Goal: Information Seeking & Learning: Learn about a topic

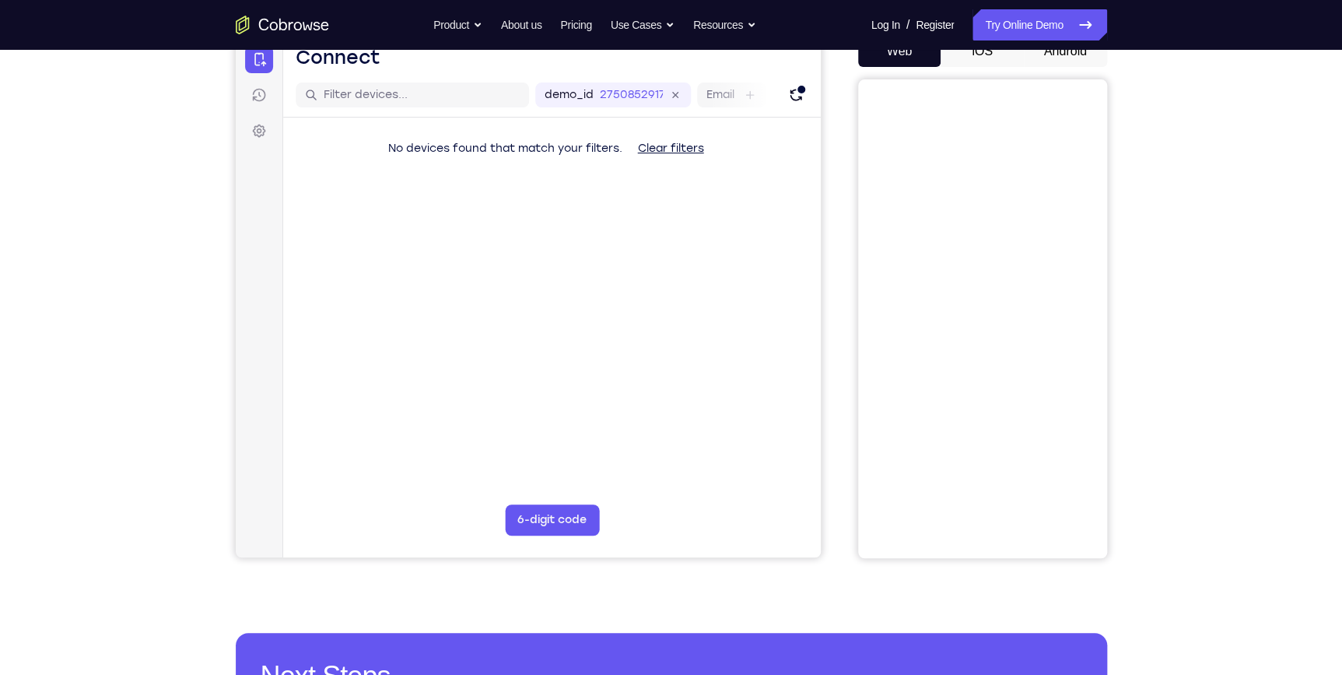
click at [1071, 54] on button "Android" at bounding box center [1065, 51] width 83 height 31
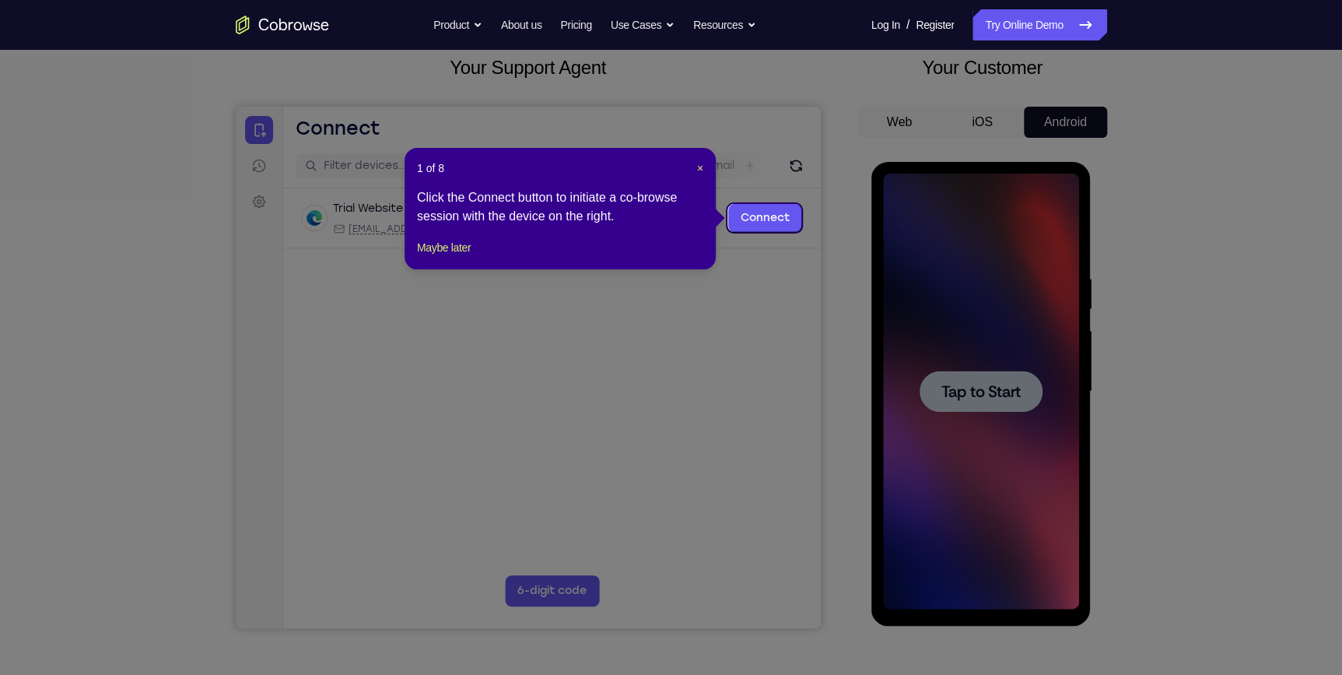
click at [1056, 414] on icon at bounding box center [676, 337] width 1352 height 675
click at [703, 165] on div "1 of 8 × Click the Connect button to initiate a co-browse session with the devi…" at bounding box center [560, 208] width 311 height 121
click at [701, 165] on span "×" at bounding box center [700, 168] width 6 height 12
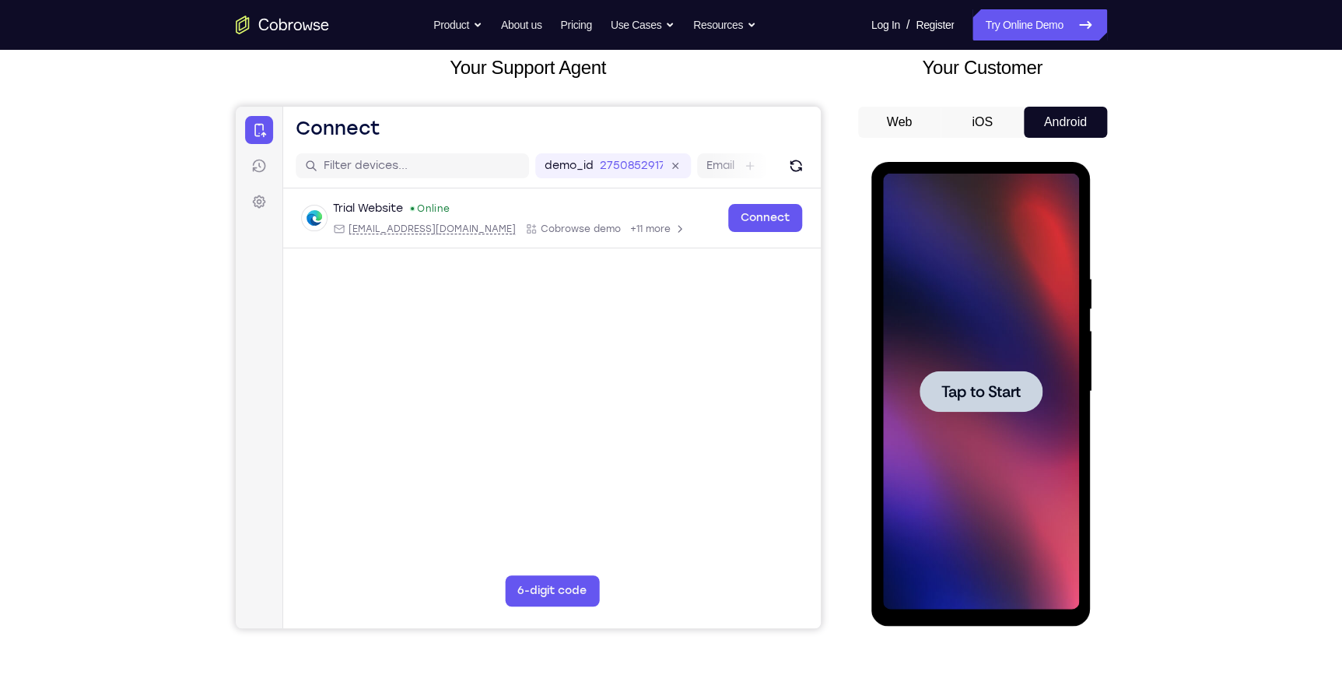
click at [1069, 336] on div at bounding box center [981, 392] width 196 height 436
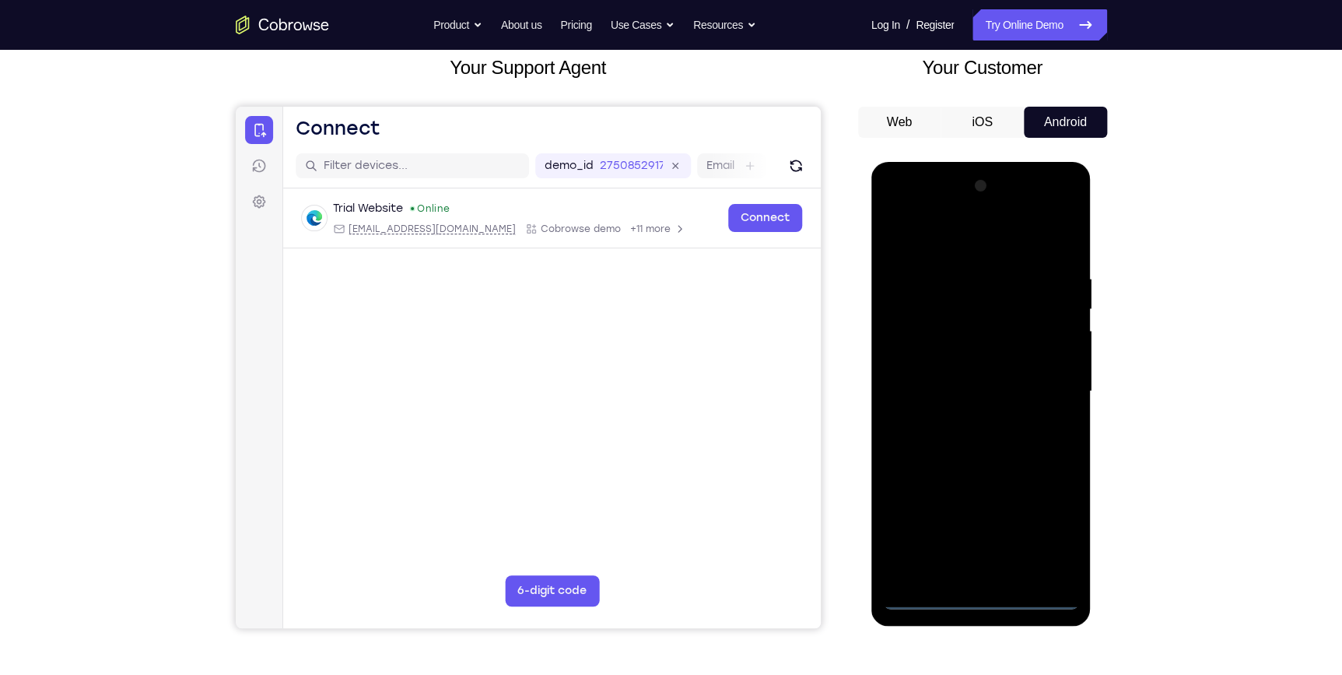
click at [987, 597] on div at bounding box center [981, 392] width 196 height 436
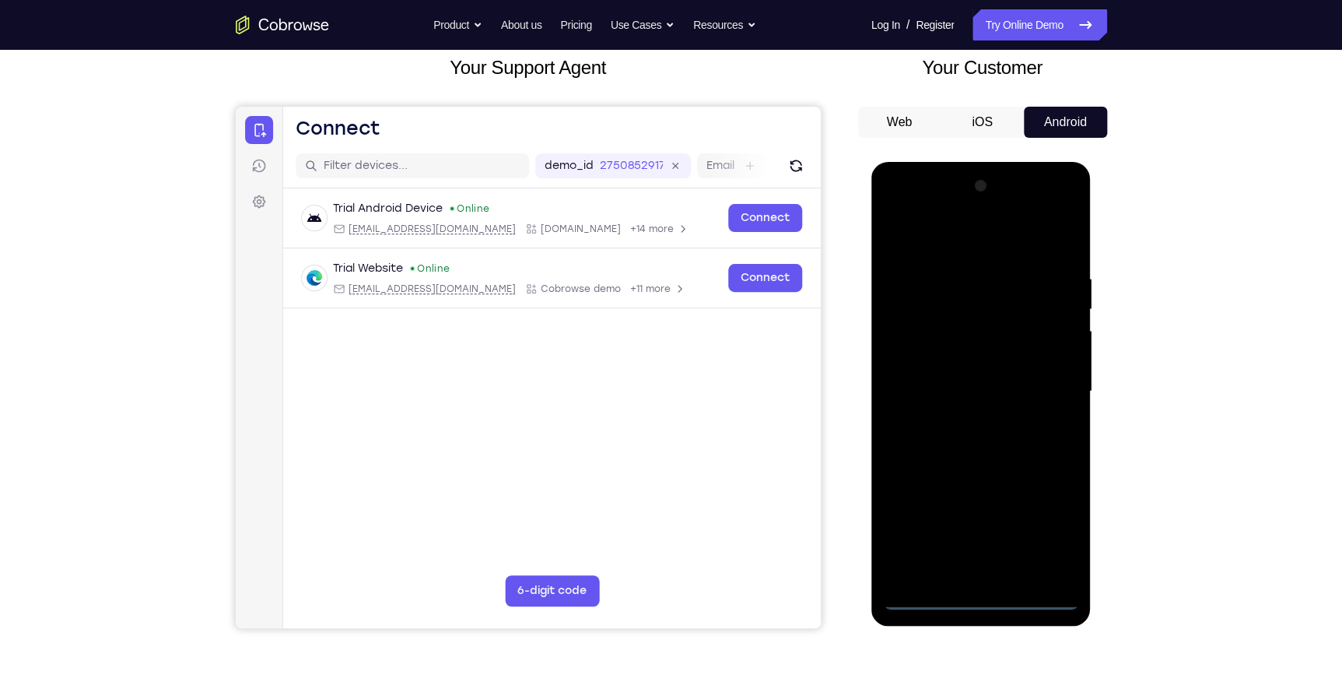
click at [1044, 526] on div at bounding box center [981, 392] width 196 height 436
click at [962, 239] on div at bounding box center [981, 392] width 196 height 436
click at [1039, 390] on div at bounding box center [981, 392] width 196 height 436
click at [962, 419] on div at bounding box center [981, 392] width 196 height 436
click at [976, 379] on div at bounding box center [981, 392] width 196 height 436
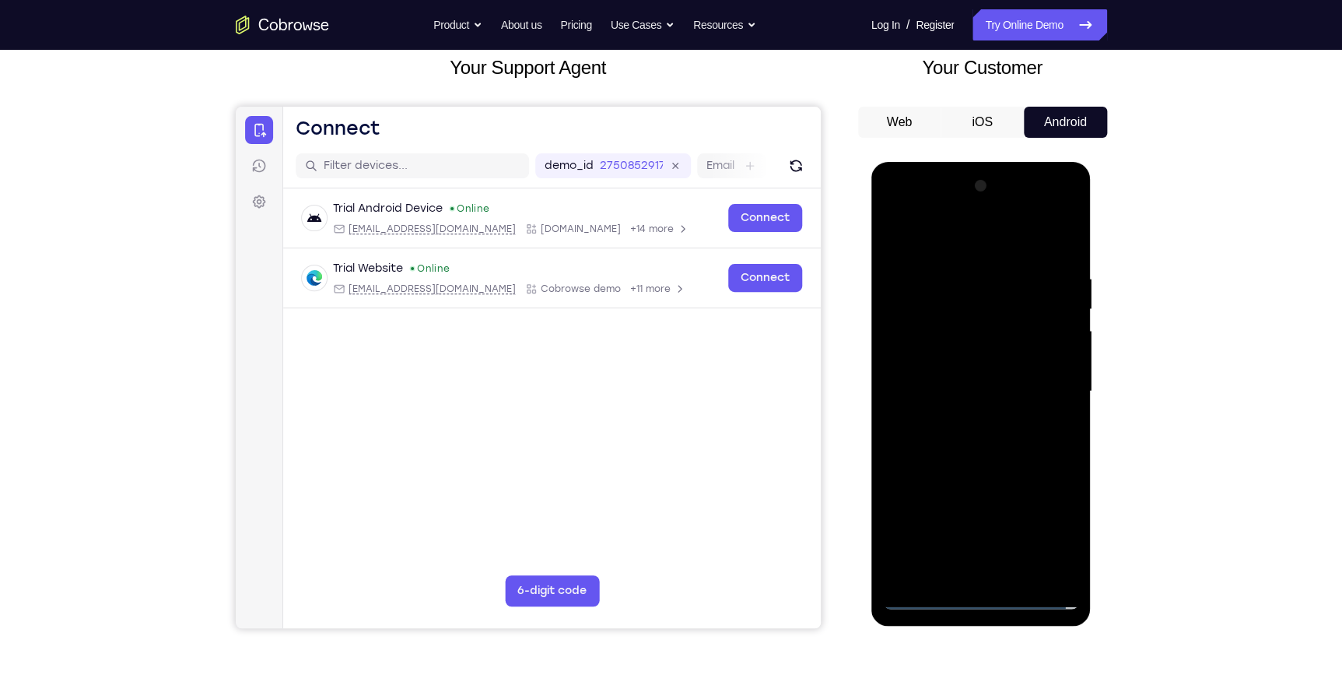
click at [968, 393] on div at bounding box center [981, 392] width 196 height 436
click at [1021, 435] on div at bounding box center [981, 392] width 196 height 436
click at [1051, 235] on div at bounding box center [981, 392] width 196 height 436
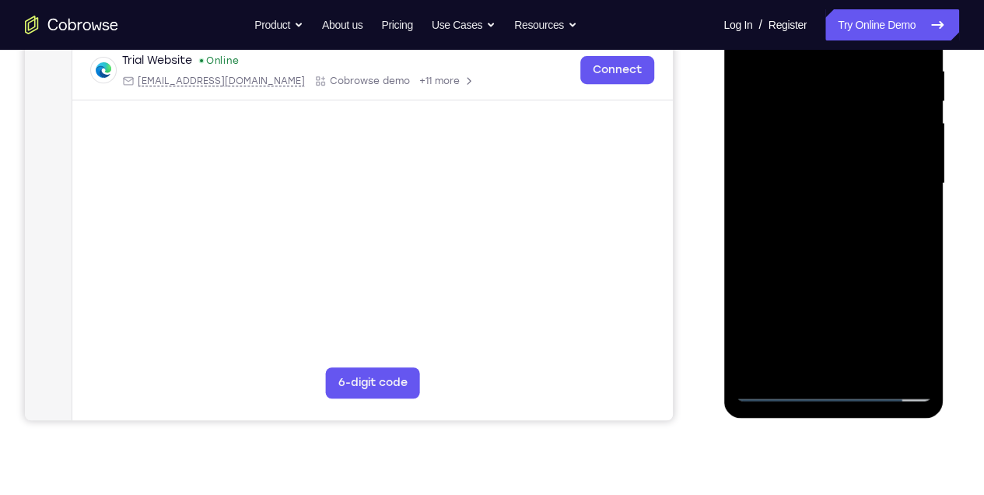
click at [848, 258] on div at bounding box center [833, 184] width 196 height 436
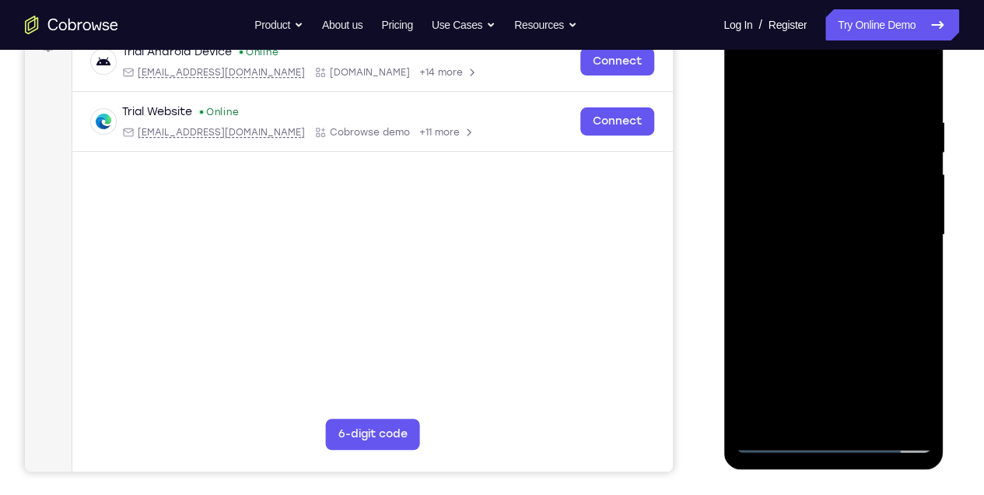
scroll to position [200, 0]
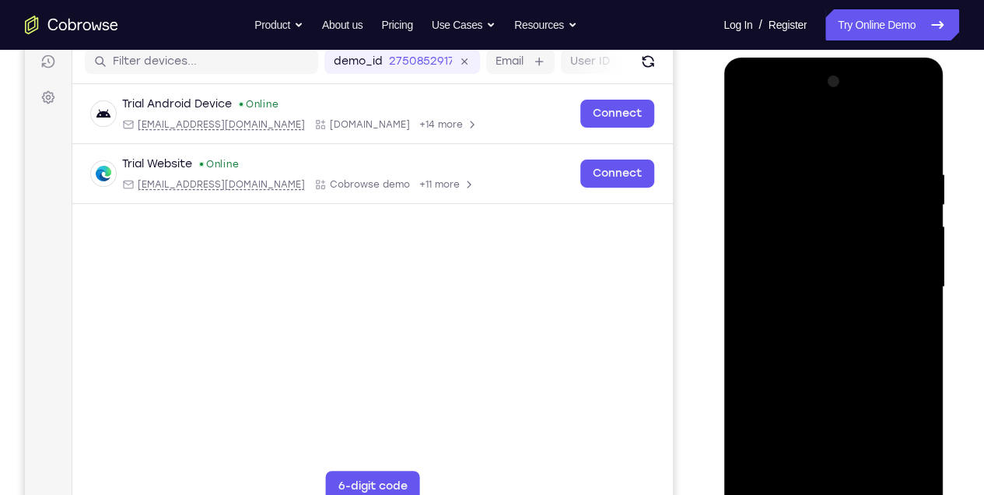
click at [866, 466] on div at bounding box center [833, 287] width 196 height 436
click at [849, 375] on div at bounding box center [833, 287] width 196 height 436
click at [826, 306] on div at bounding box center [833, 287] width 196 height 436
click at [748, 139] on div at bounding box center [833, 287] width 196 height 436
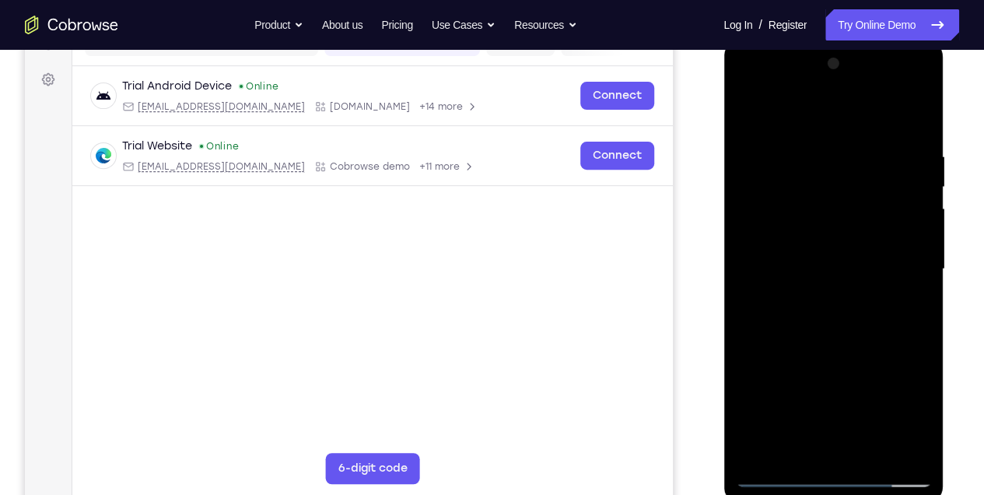
scroll to position [148, 0]
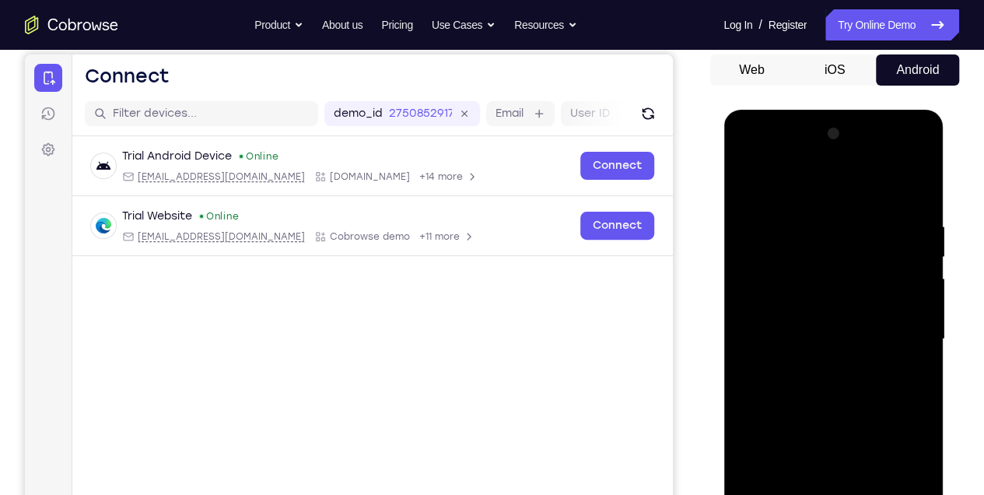
click at [751, 179] on div at bounding box center [833, 339] width 196 height 436
click at [847, 219] on div at bounding box center [833, 339] width 196 height 436
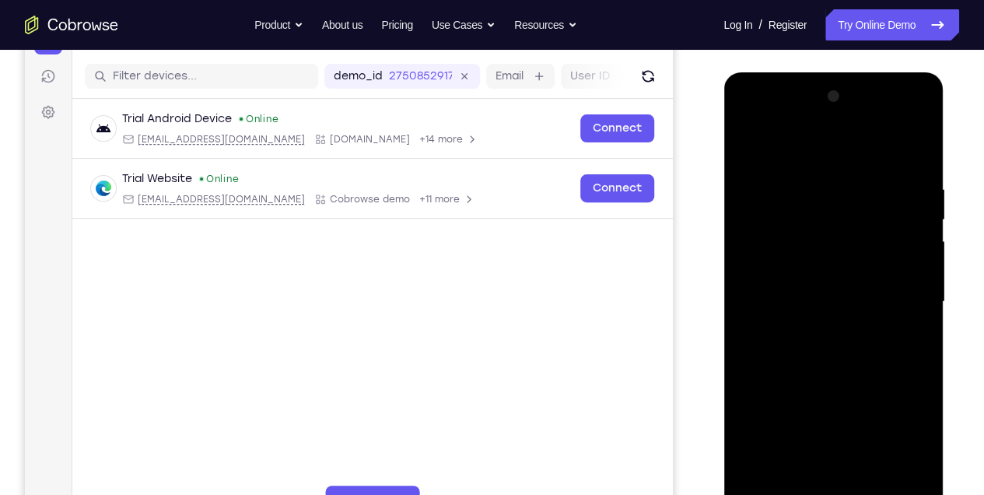
scroll to position [200, 0]
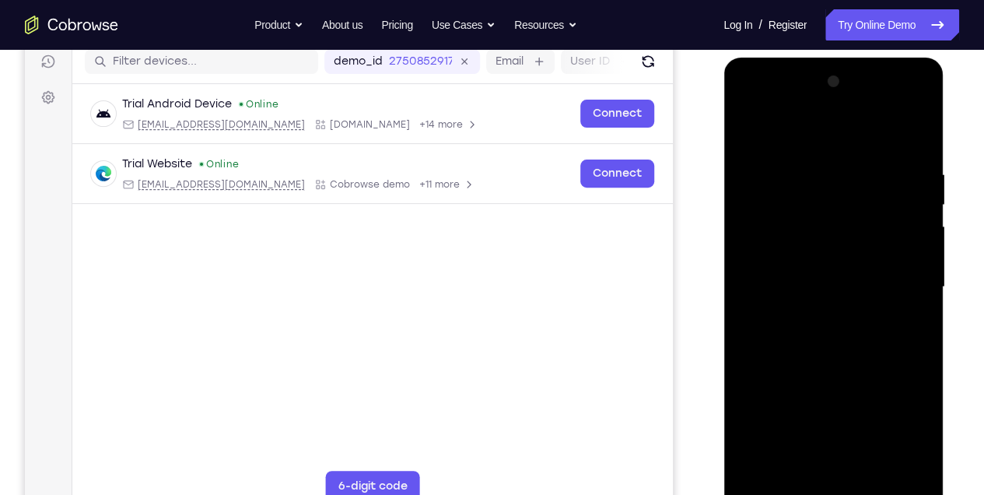
click at [907, 240] on div at bounding box center [833, 287] width 196 height 436
click at [912, 137] on div at bounding box center [833, 287] width 196 height 436
click at [802, 160] on div at bounding box center [833, 287] width 196 height 436
click at [910, 142] on div at bounding box center [833, 287] width 196 height 436
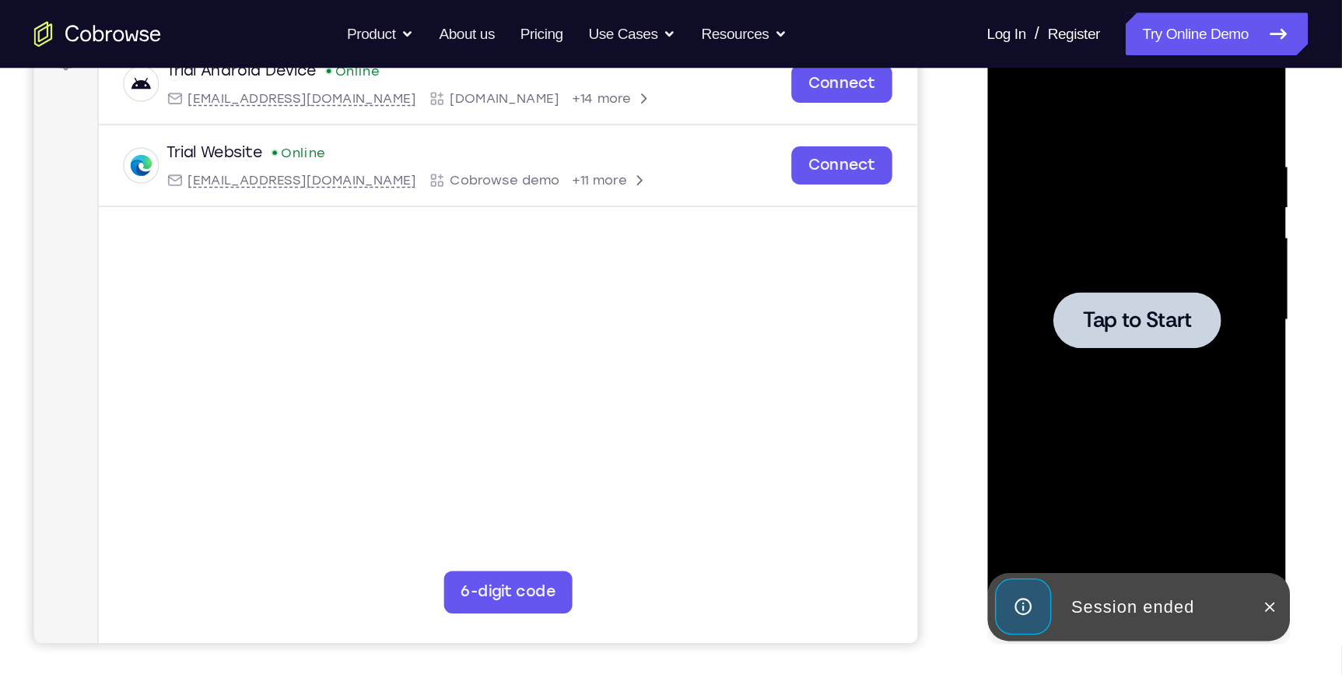
scroll to position [251, 0]
